Goal: Information Seeking & Learning: Learn about a topic

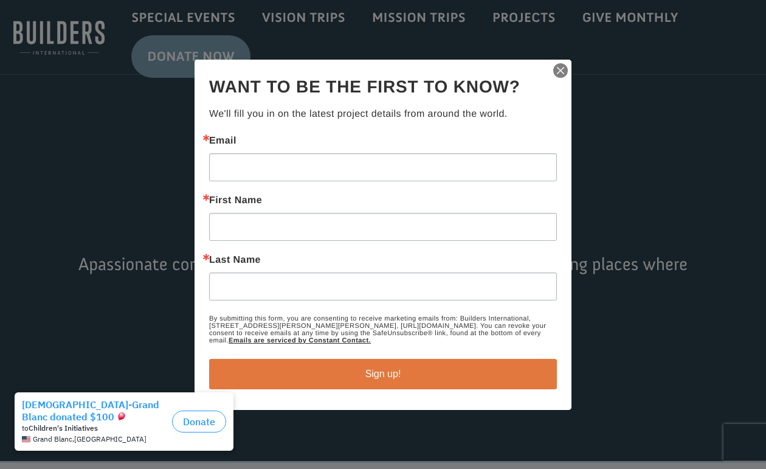
click at [558, 69] on img "button" at bounding box center [560, 70] width 17 height 17
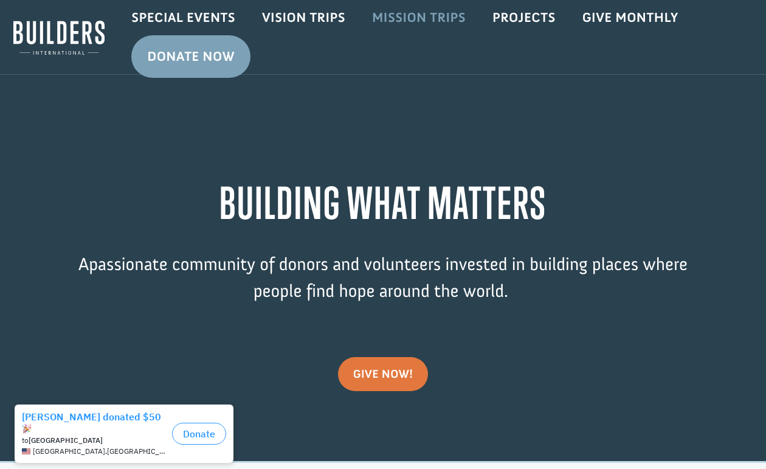
click at [436, 22] on link "Mission Trips" at bounding box center [419, 17] width 120 height 35
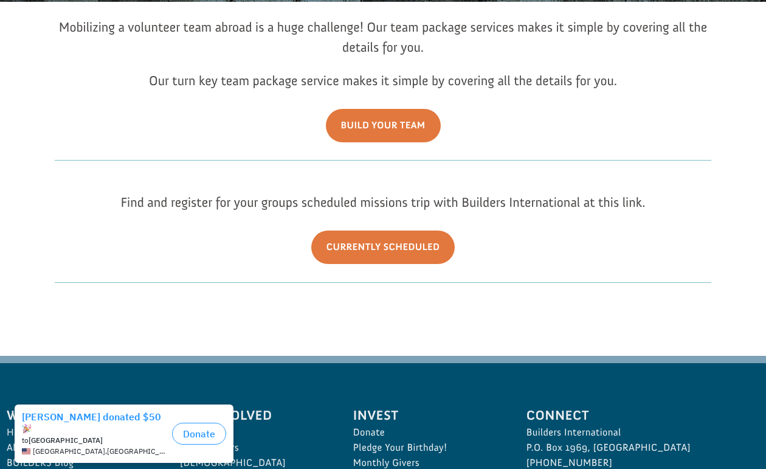
scroll to position [229, 0]
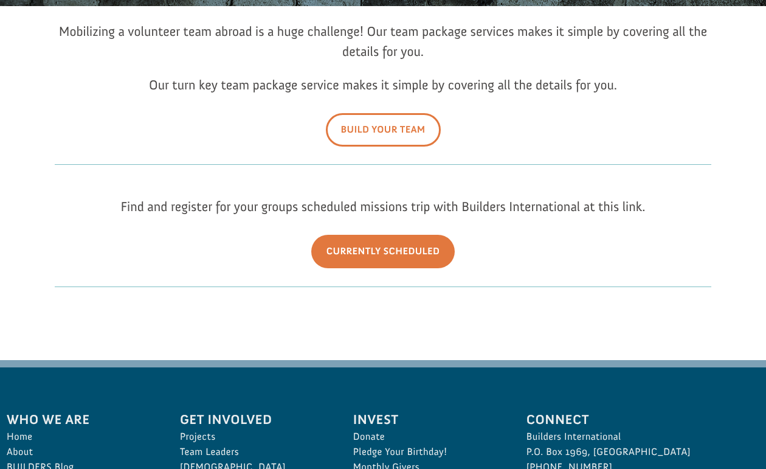
click at [412, 129] on link "Build Your Team" at bounding box center [383, 129] width 115 height 33
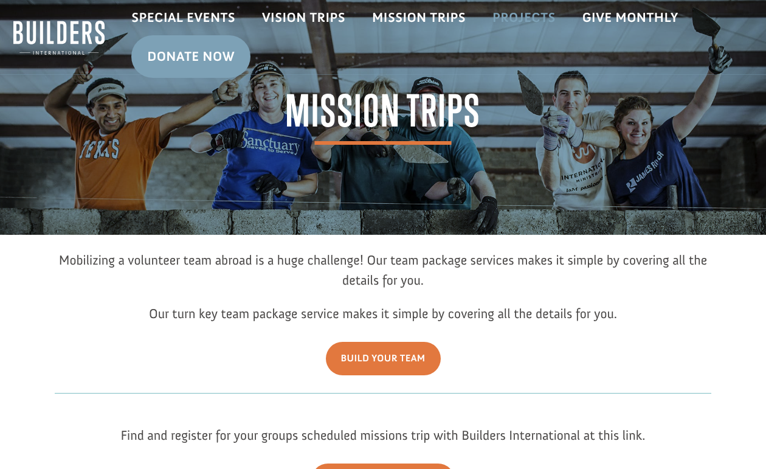
scroll to position [0, 0]
click at [534, 18] on link "Projects" at bounding box center [524, 17] width 90 height 35
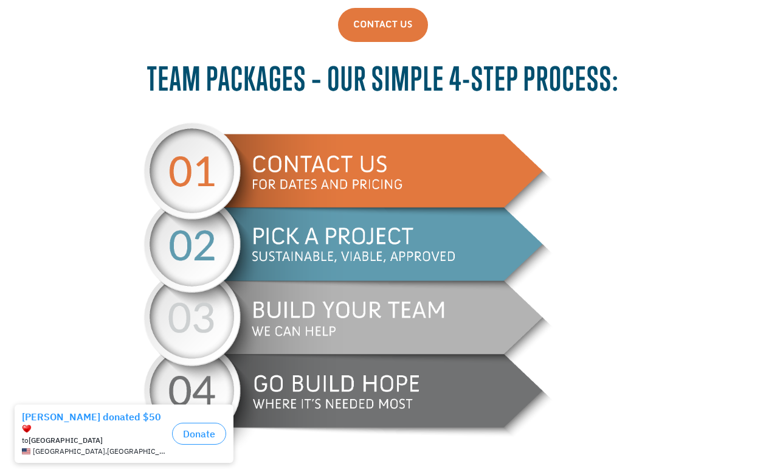
scroll to position [544, 0]
